Goal: Task Accomplishment & Management: Use online tool/utility

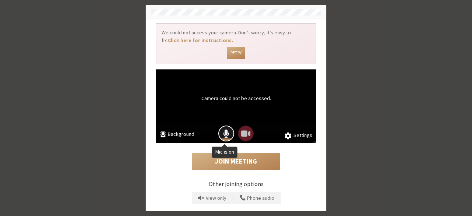
click at [223, 134] on span "Mic is on" at bounding box center [226, 133] width 6 height 10
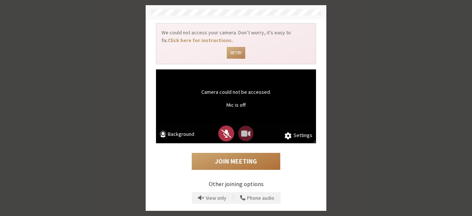
click at [235, 157] on button "Join Meeting" at bounding box center [236, 161] width 89 height 17
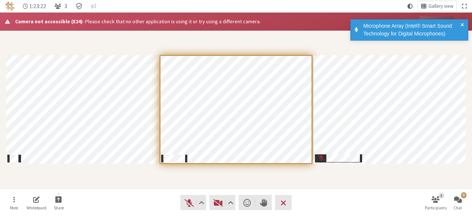
click at [461, 25] on div "Microphone Array (Intel® Smart Sound Technology for Digital Microphones)" at bounding box center [412, 30] width 103 height 16
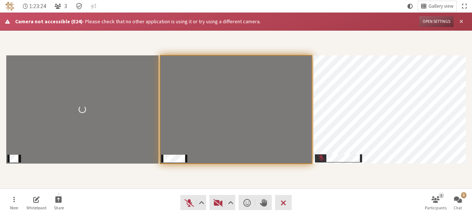
click at [463, 20] on span "Close alert" at bounding box center [462, 22] width 4 height 6
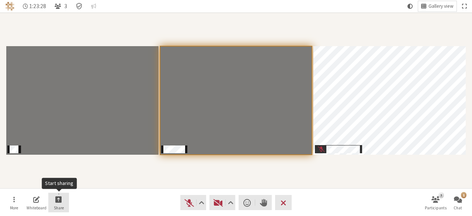
click at [62, 199] on button "Share" at bounding box center [58, 203] width 21 height 20
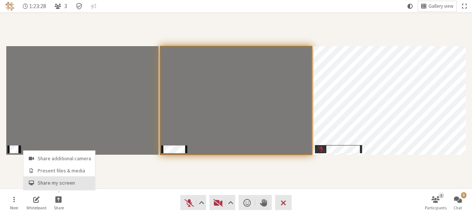
click at [68, 179] on button "Share my screen" at bounding box center [60, 182] width 72 height 13
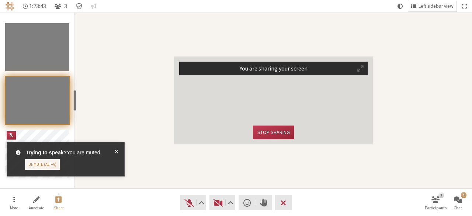
click at [113, 149] on div "Trying to speak? You are muted. Unmute (Alt+A)" at bounding box center [66, 159] width 118 height 34
click at [119, 153] on div "Trying to speak? You are muted. Unmute (Alt+A)" at bounding box center [66, 159] width 118 height 34
click at [117, 152] on span at bounding box center [116, 159] width 3 height 21
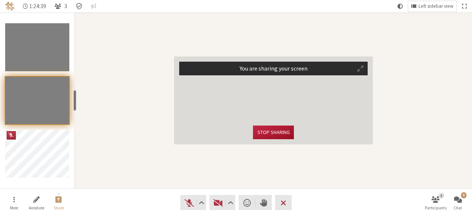
click at [279, 131] on button "Stop sharing" at bounding box center [273, 133] width 41 height 14
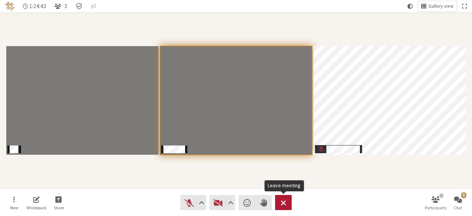
click at [282, 199] on span "Leave meeting" at bounding box center [284, 202] width 6 height 10
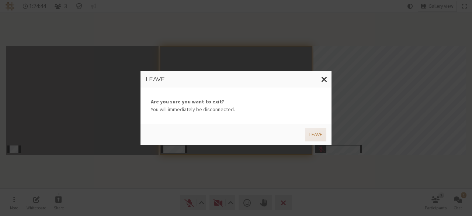
click at [316, 132] on button "Leave" at bounding box center [316, 135] width 21 height 14
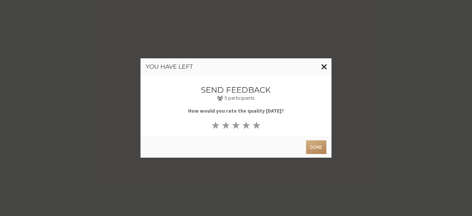
click at [324, 65] on span "Close modal" at bounding box center [325, 66] width 6 height 9
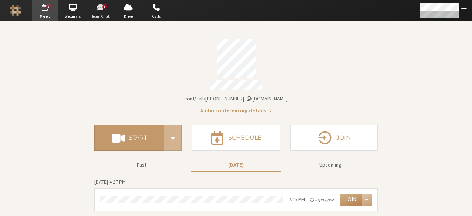
click at [97, 9] on span "button" at bounding box center [101, 7] width 26 height 12
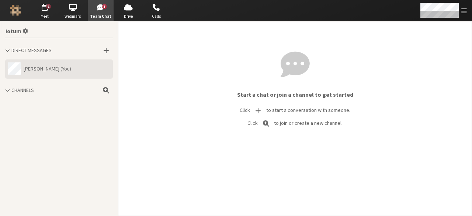
click at [57, 62] on button "[PERSON_NAME] (You)" at bounding box center [59, 68] width 108 height 19
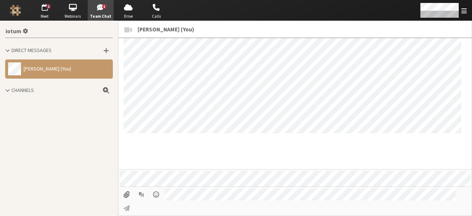
click at [100, 17] on span "Team Chat" at bounding box center [101, 16] width 26 height 6
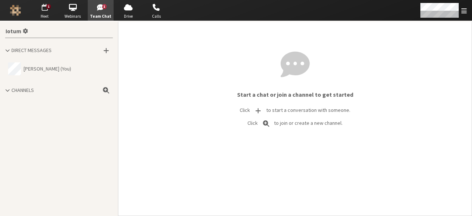
click at [46, 7] on span "button" at bounding box center [45, 7] width 26 height 12
